Goal: Task Accomplishment & Management: Complete application form

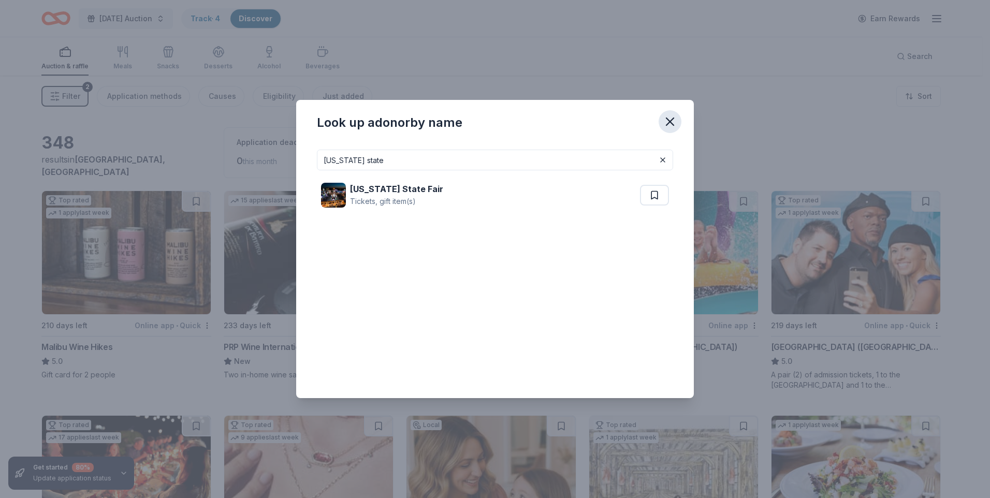
click at [672, 120] on icon "button" at bounding box center [669, 121] width 7 height 7
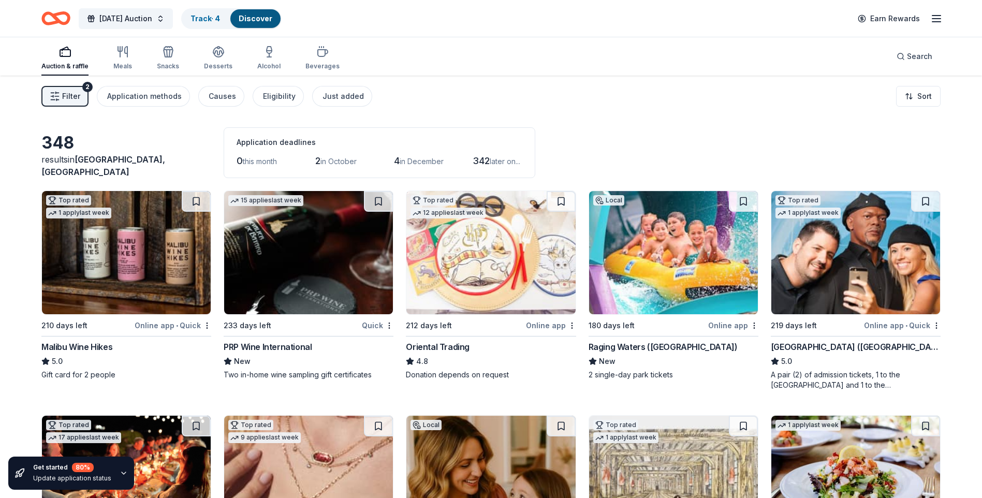
click at [620, 350] on div "Raging Waters (Los Angeles)" at bounding box center [663, 347] width 149 height 12
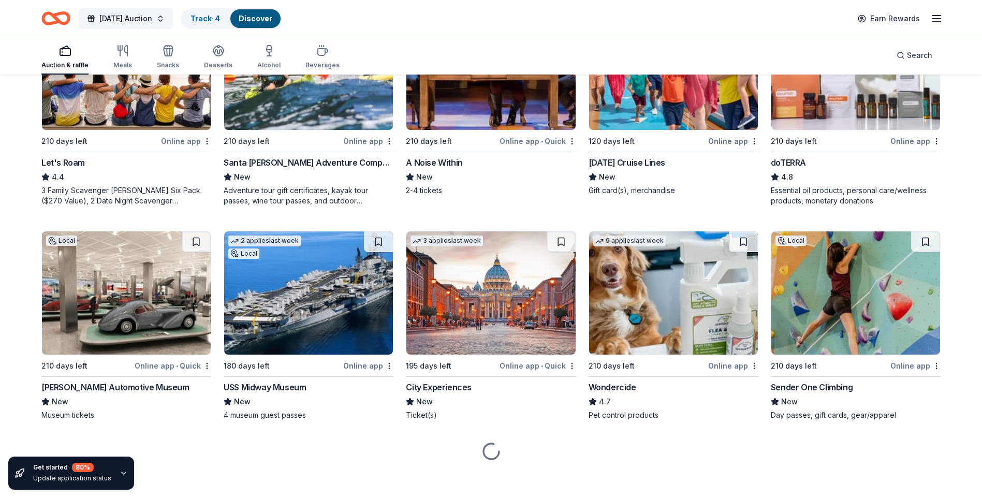
scroll to position [639, 0]
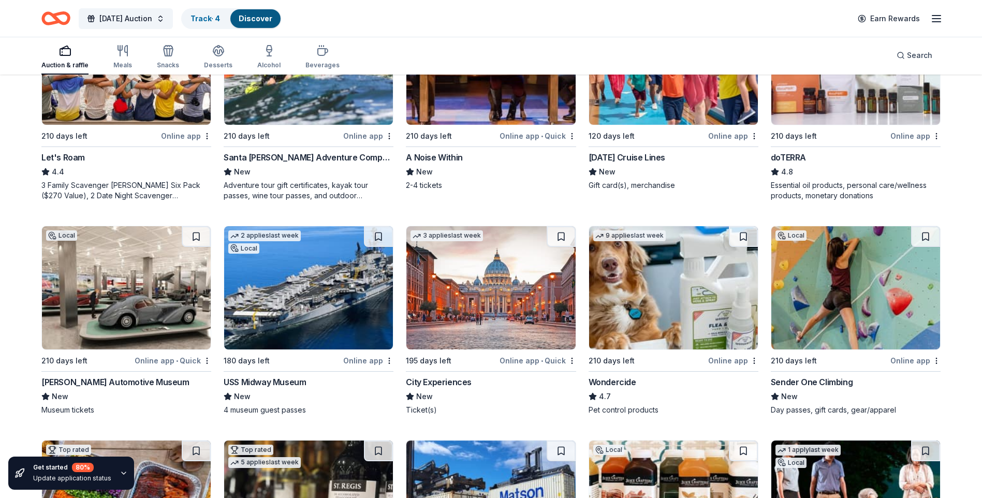
click at [74, 385] on div "Petersen Automotive Museum" at bounding box center [115, 382] width 148 height 12
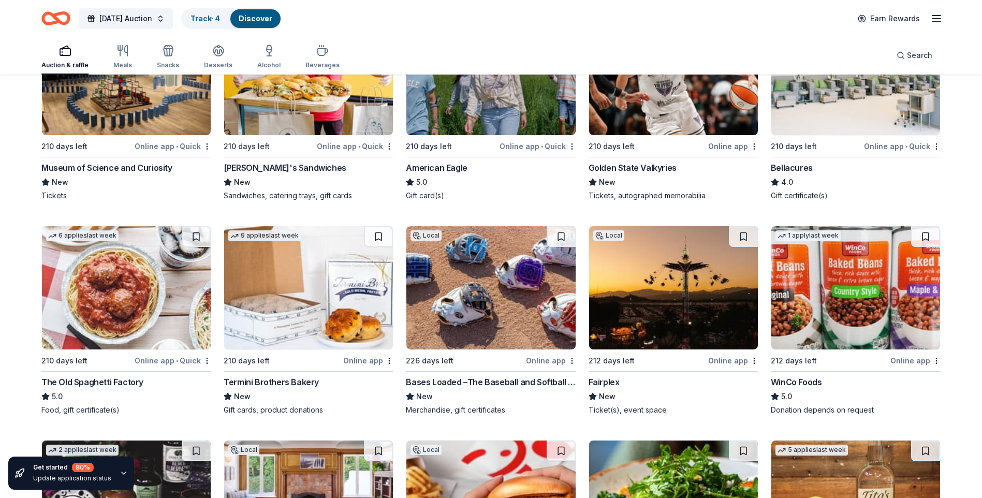
scroll to position [1997, 0]
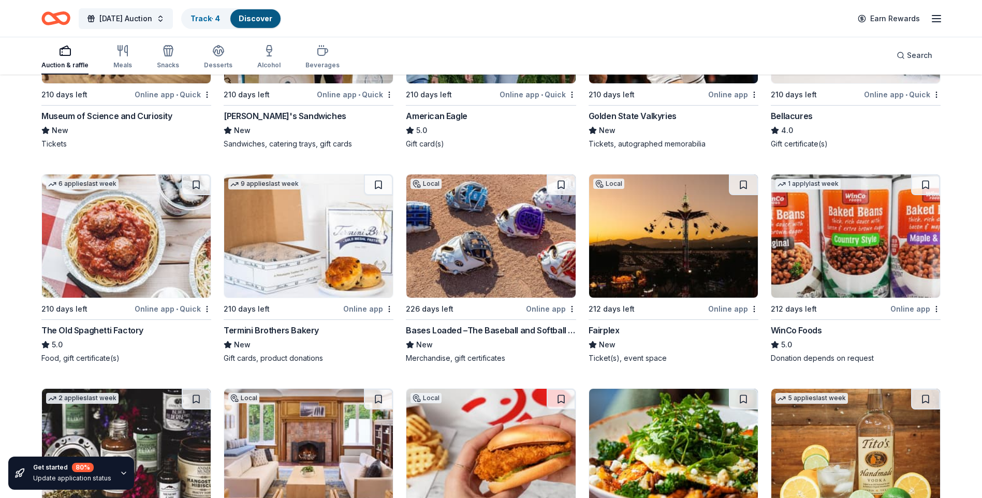
click at [604, 330] on div "Fairplex" at bounding box center [604, 330] width 31 height 12
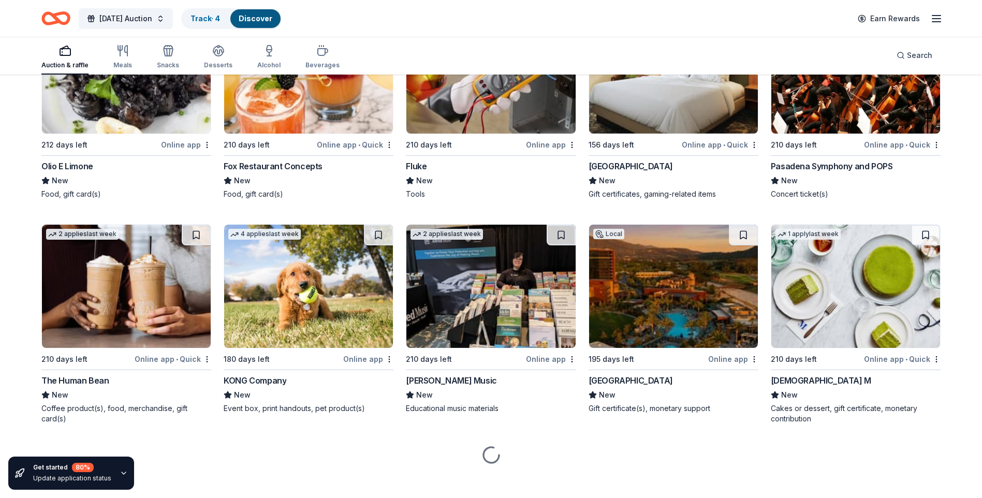
scroll to position [3722, 0]
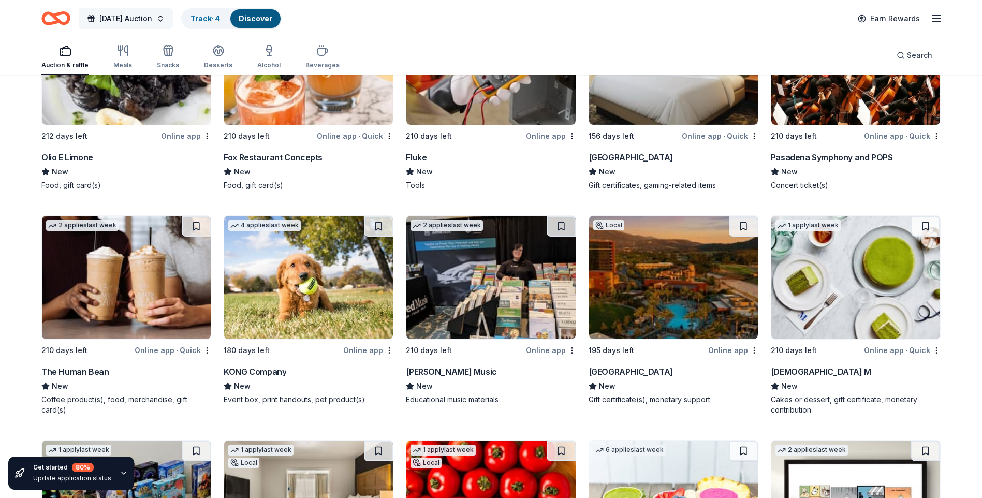
click at [173, 23] on button "2026 Earth Day Auction" at bounding box center [126, 18] width 94 height 21
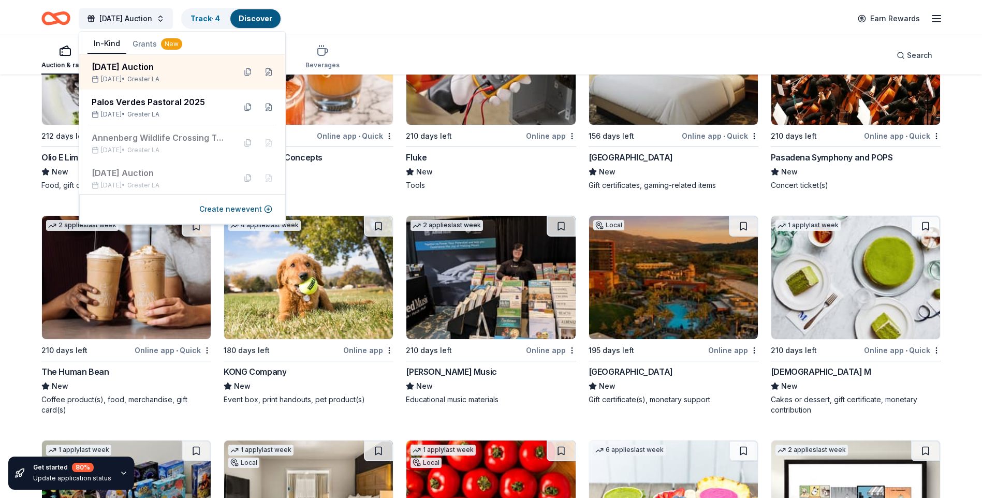
click at [431, 52] on div "Auction & raffle Meals Snacks Desserts Alcohol Beverages Search" at bounding box center [490, 55] width 899 height 38
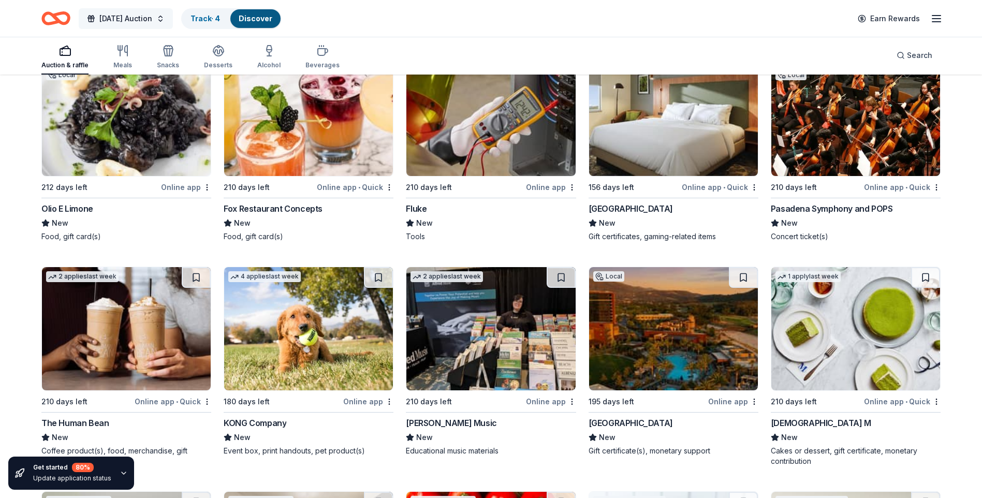
scroll to position [3670, 0]
click at [173, 18] on button "2026 Earth Day Auction" at bounding box center [126, 18] width 94 height 21
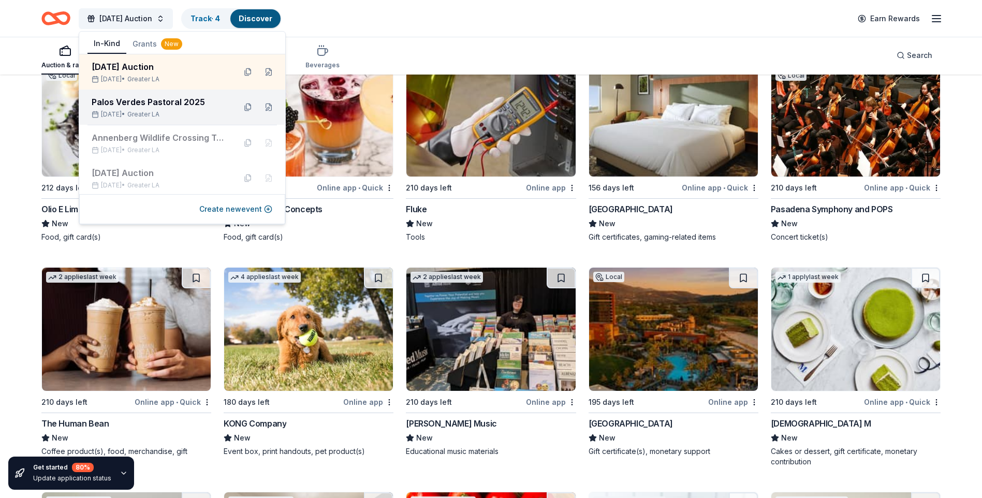
click at [161, 99] on div "Palos Verdes Pastoral 2025" at bounding box center [160, 102] width 136 height 12
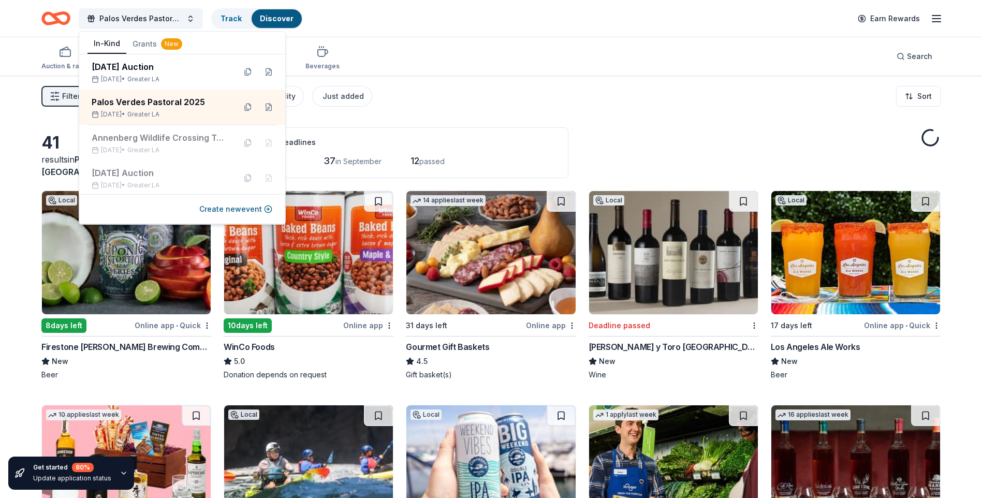
click at [441, 63] on div "Auction & raffle Meals Snacks Desserts Alcohol Beverages Search" at bounding box center [490, 56] width 899 height 38
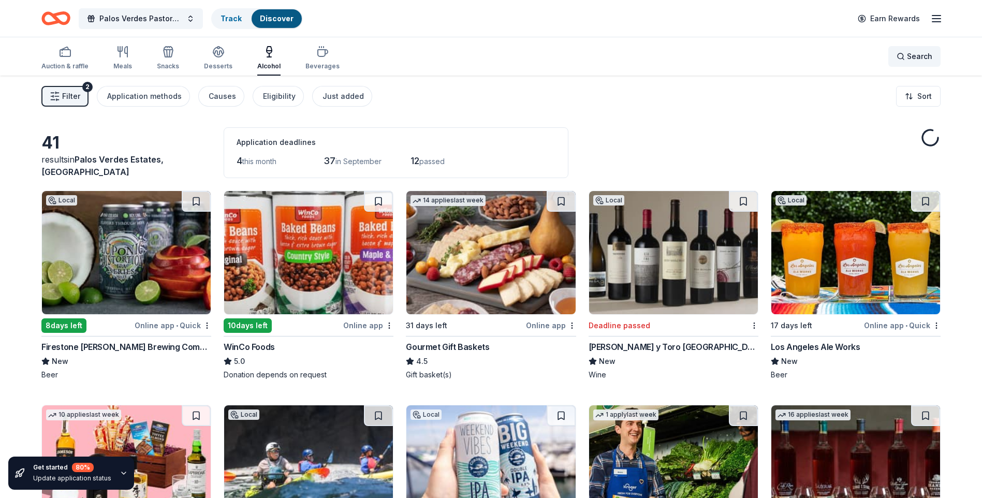
click at [900, 56] on div "Search" at bounding box center [915, 56] width 36 height 12
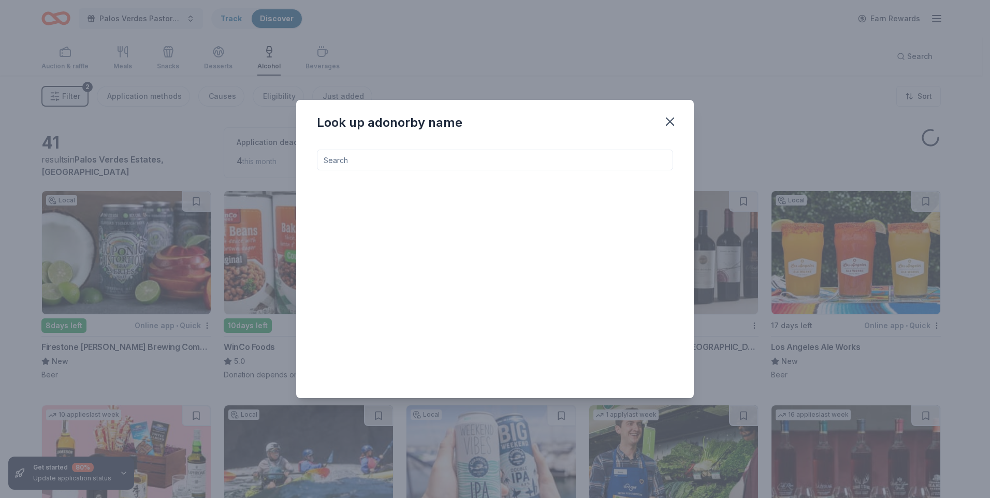
click at [400, 161] on input at bounding box center [495, 160] width 356 height 21
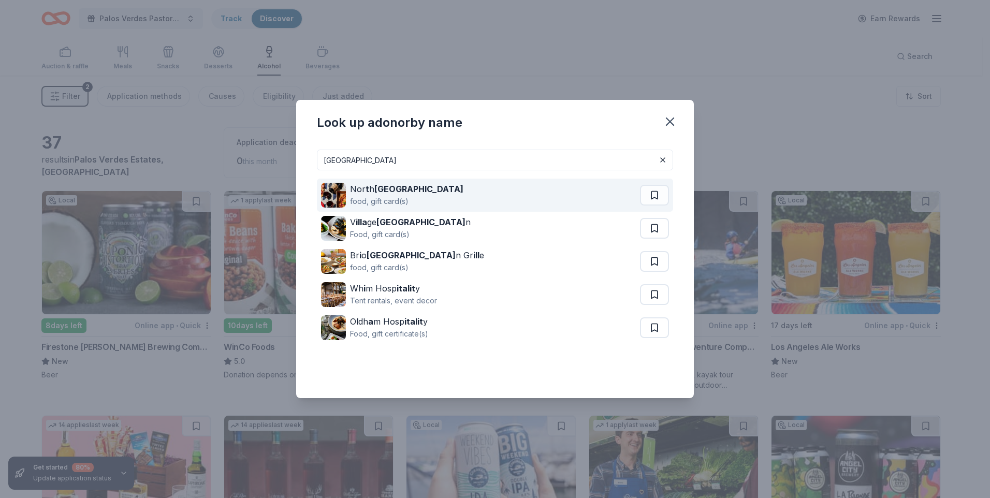
type input "itali"
click at [378, 198] on div "food, gift card(s)" at bounding box center [406, 201] width 113 height 12
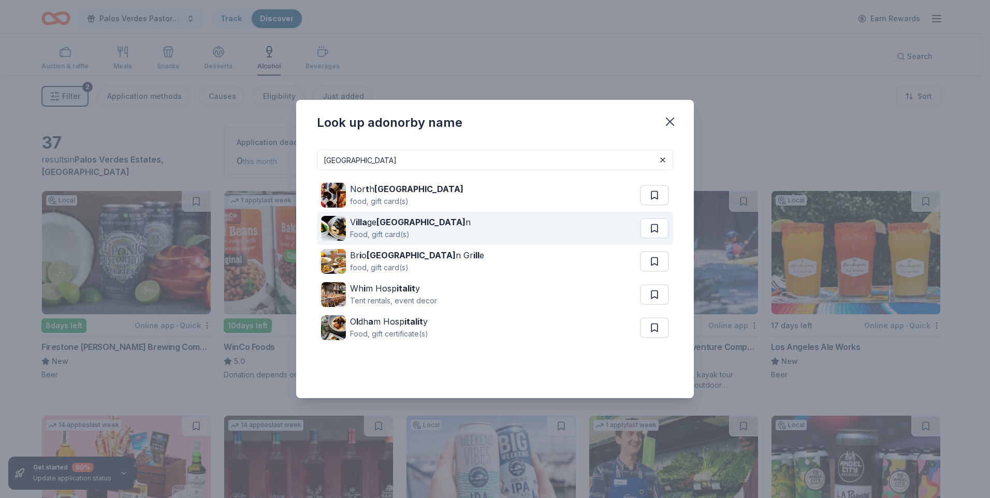
click at [380, 228] on div "Food, gift card(s)" at bounding box center [410, 234] width 121 height 12
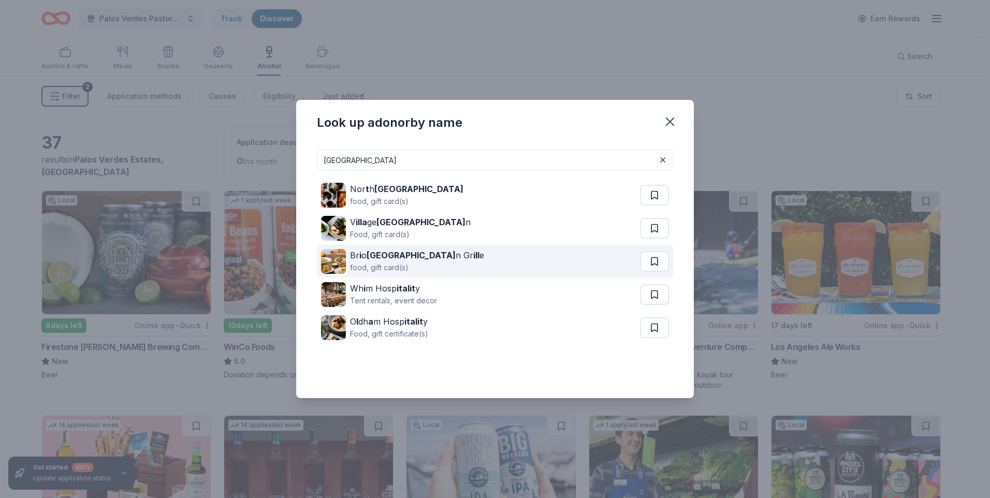
click at [395, 264] on div "food, gift card(s)" at bounding box center [417, 267] width 134 height 12
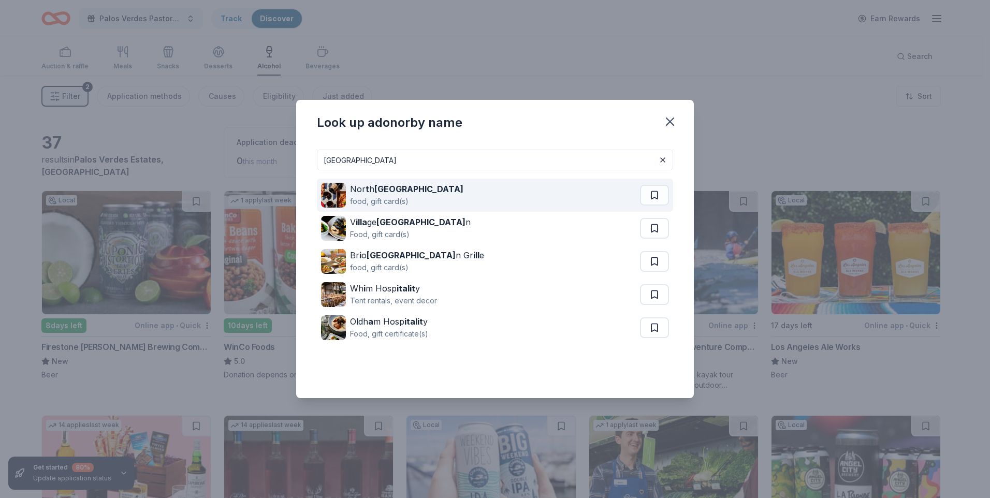
click at [391, 193] on strong "Italia" at bounding box center [418, 189] width 89 height 10
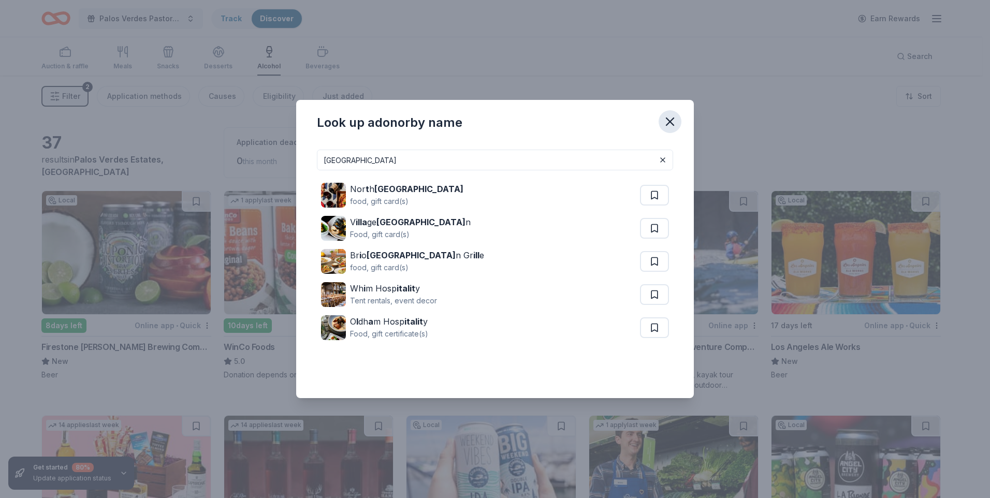
click at [667, 122] on icon "button" at bounding box center [670, 121] width 14 height 14
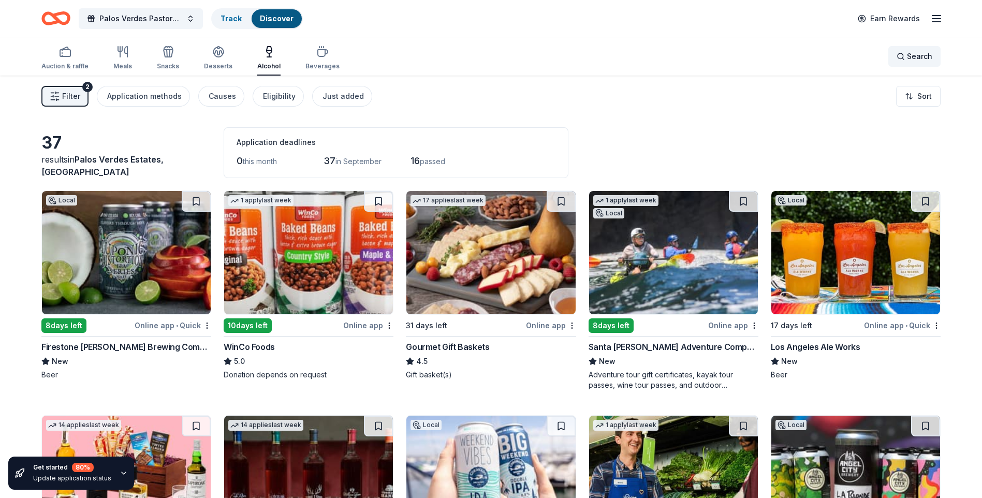
click at [900, 58] on div "Search" at bounding box center [915, 56] width 36 height 12
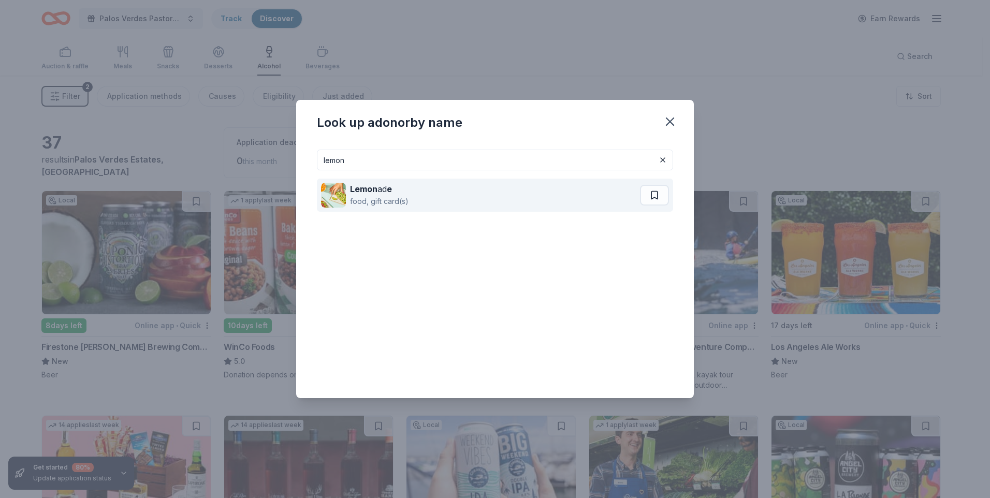
type input "lemon"
click at [380, 183] on div "Lemon ad e" at bounding box center [379, 189] width 58 height 12
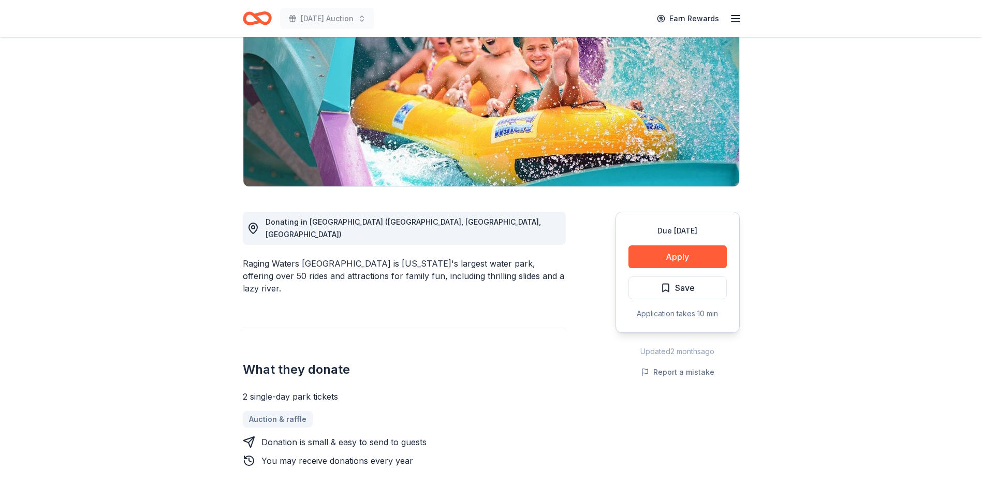
scroll to position [207, 0]
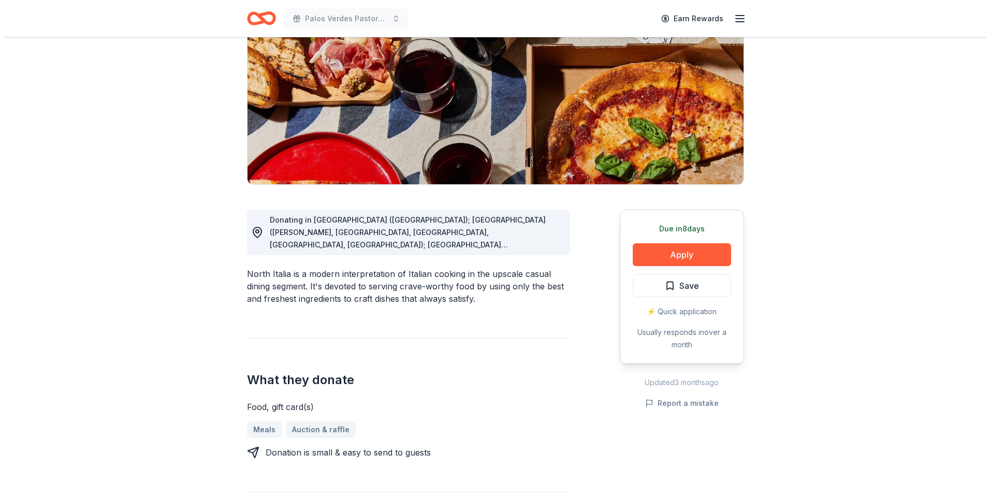
scroll to position [155, 0]
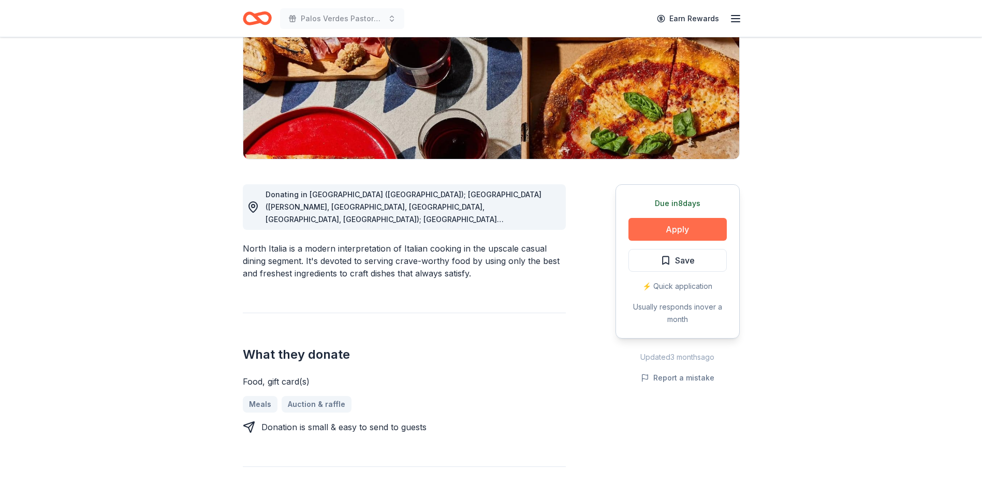
click at [669, 230] on button "Apply" at bounding box center [677, 229] width 98 height 23
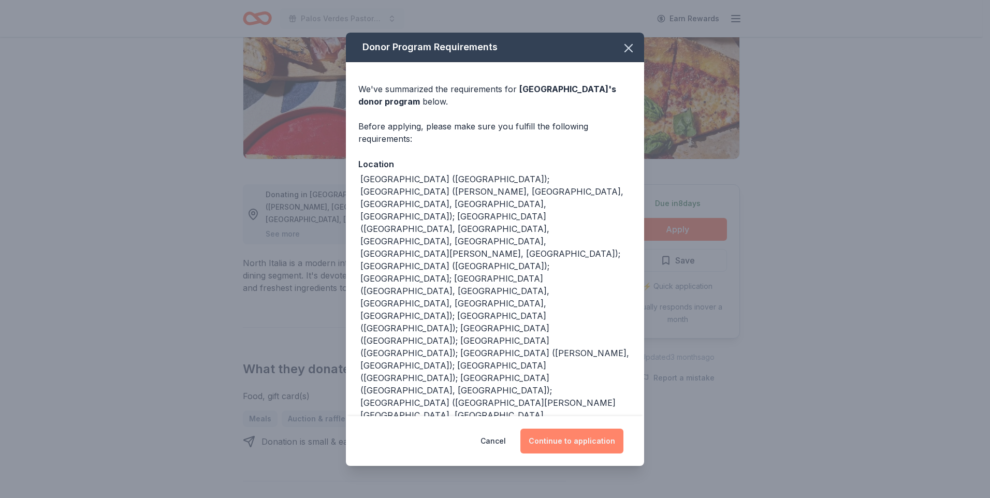
click at [554, 429] on button "Continue to application" at bounding box center [571, 441] width 103 height 25
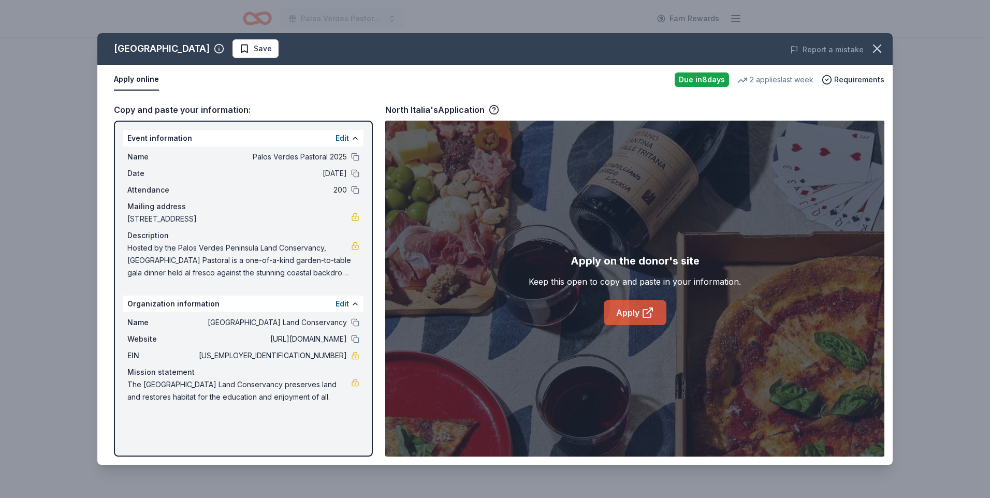
click at [621, 312] on link "Apply" at bounding box center [635, 312] width 63 height 25
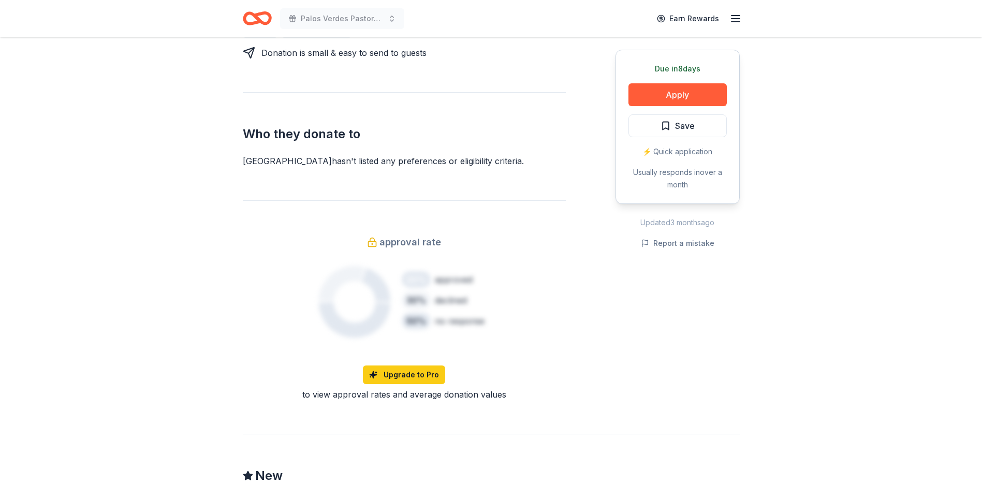
scroll to position [621, 0]
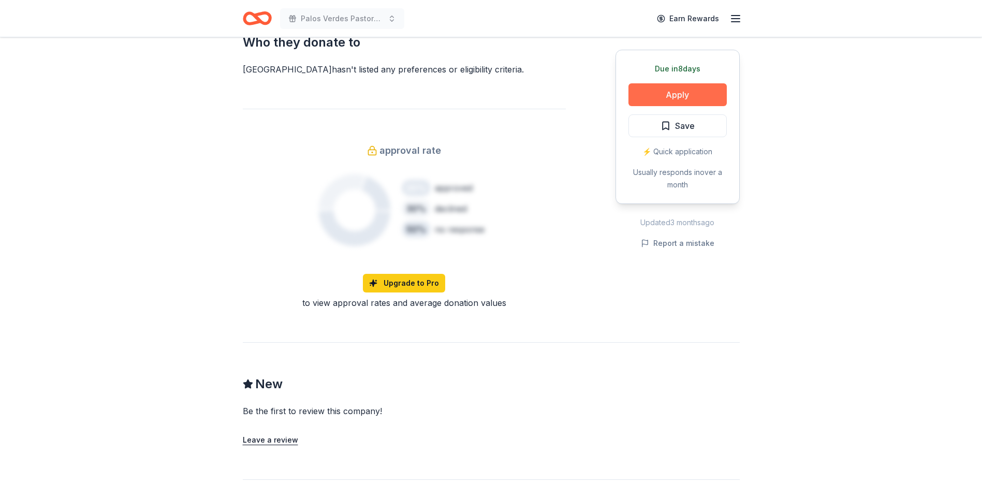
click at [667, 90] on button "Apply" at bounding box center [677, 94] width 98 height 23
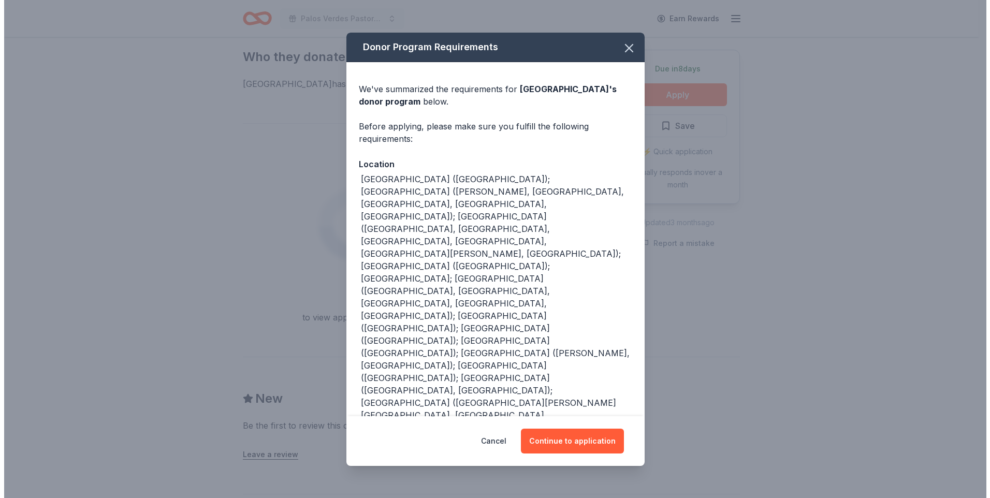
scroll to position [636, 0]
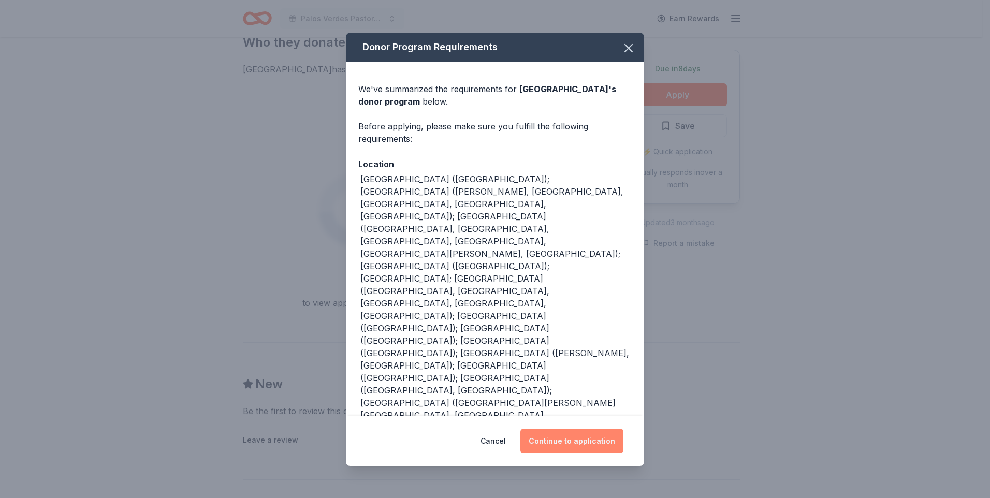
click at [570, 429] on button "Continue to application" at bounding box center [571, 441] width 103 height 25
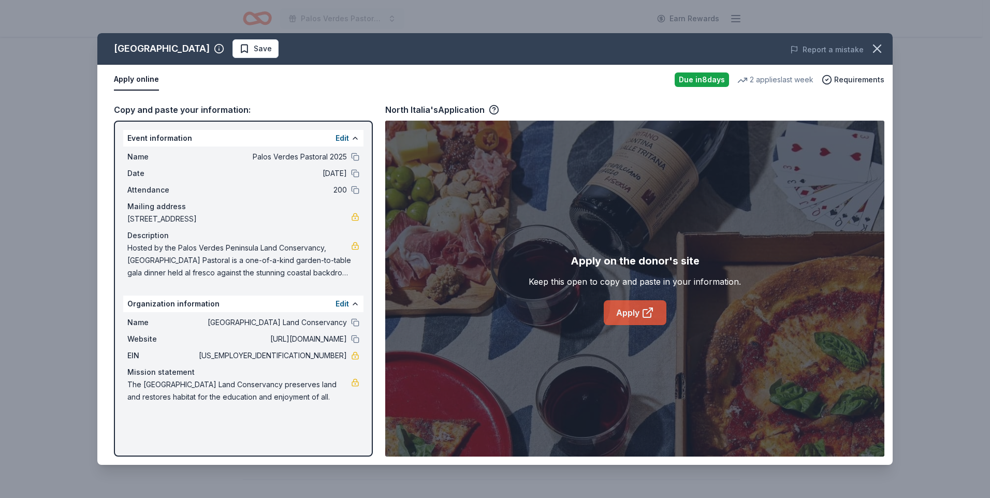
click at [627, 312] on link "Apply" at bounding box center [635, 312] width 63 height 25
